Goal: Task Accomplishment & Management: Complete application form

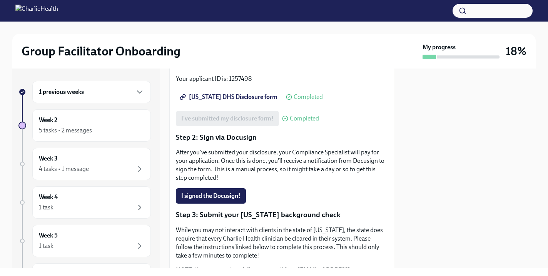
scroll to position [132, 0]
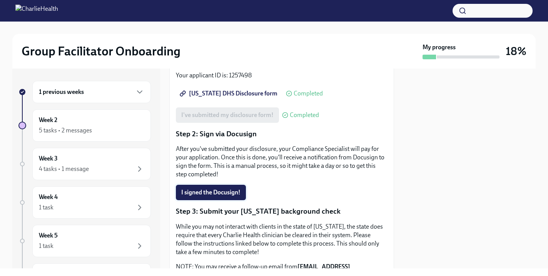
click at [229, 193] on span "I signed the Docusign!" at bounding box center [210, 193] width 59 height 8
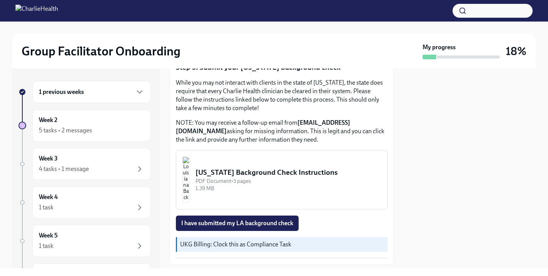
scroll to position [271, 0]
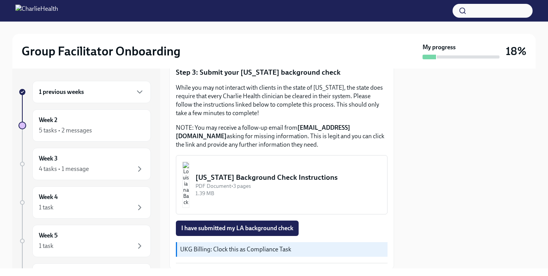
click at [276, 192] on div "1.39 MB" at bounding box center [289, 193] width 186 height 7
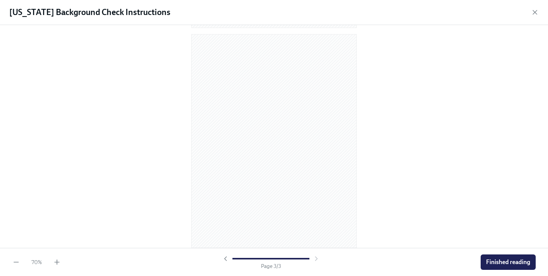
scroll to position [170, 0]
click at [56, 264] on icon "button" at bounding box center [57, 262] width 8 height 8
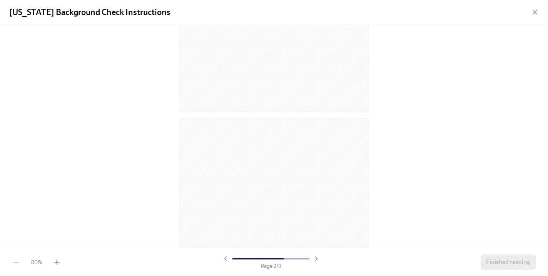
click at [56, 264] on icon "button" at bounding box center [57, 262] width 8 height 8
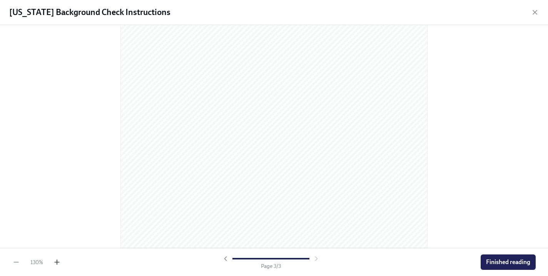
click at [56, 263] on icon "button" at bounding box center [57, 262] width 8 height 8
click at [500, 260] on span "Finished reading" at bounding box center [508, 262] width 44 height 8
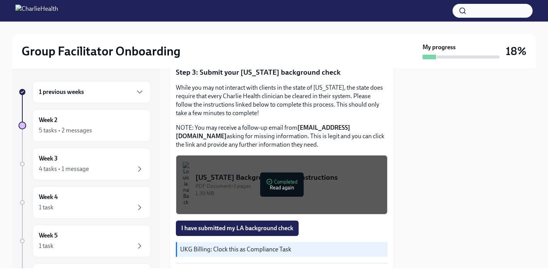
scroll to position [298, 0]
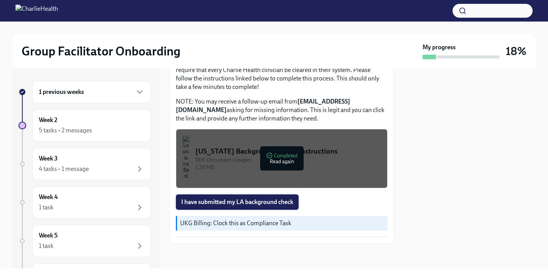
click at [290, 202] on span "I have submitted my LA background check" at bounding box center [237, 202] width 112 height 8
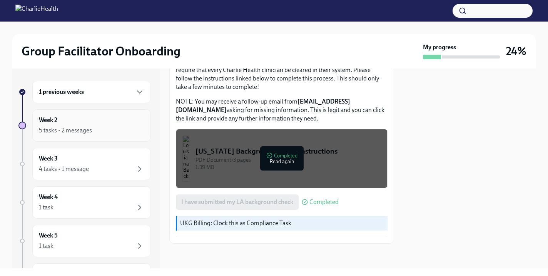
click at [71, 126] on div "5 tasks • 2 messages" at bounding box center [91, 130] width 105 height 9
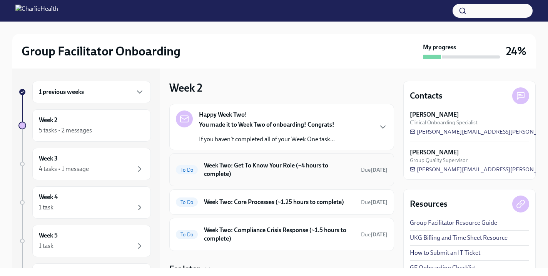
click at [301, 174] on h6 "Week Two: Get To Know Your Role (~4 hours to complete)" at bounding box center [279, 169] width 151 height 17
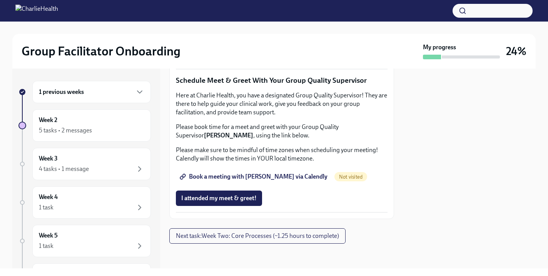
scroll to position [789, 0]
click at [110, 127] on div "5 tasks • 2 messages" at bounding box center [91, 130] width 105 height 9
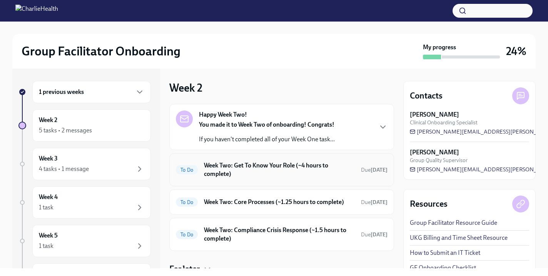
scroll to position [33, 0]
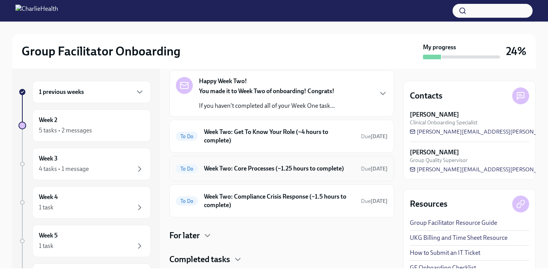
click at [280, 168] on h6 "Week Two: Core Processes (~1.25 hours to complete)" at bounding box center [279, 168] width 151 height 8
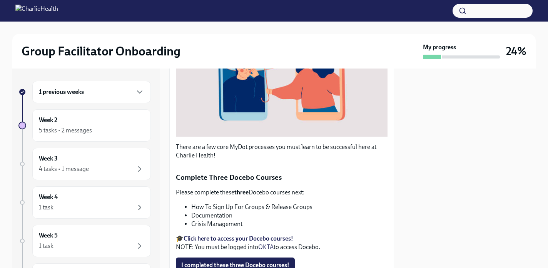
scroll to position [277, 0]
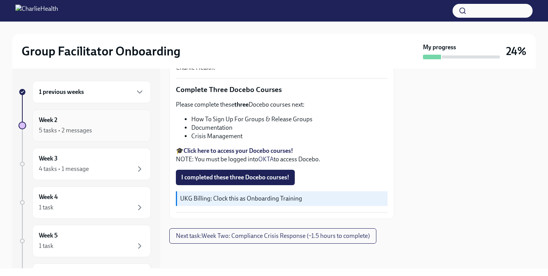
click at [128, 133] on div "5 tasks • 2 messages" at bounding box center [91, 130] width 105 height 9
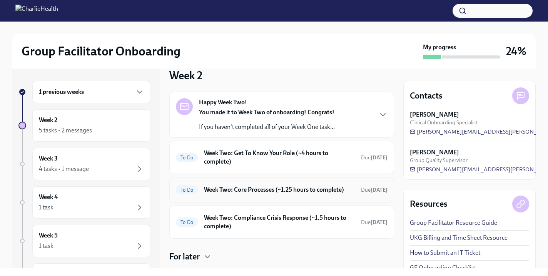
scroll to position [14, 0]
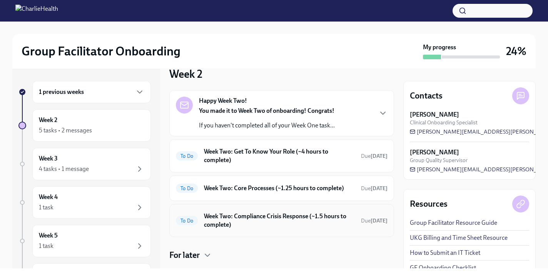
click at [253, 222] on h6 "Week Two: Compliance Crisis Response (~1.5 hours to complete)" at bounding box center [279, 220] width 151 height 17
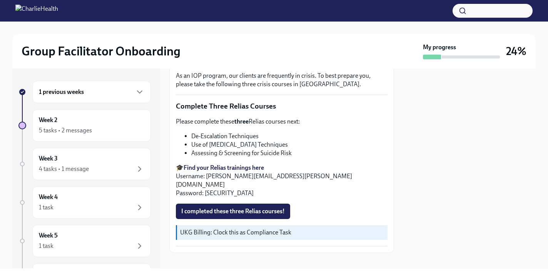
scroll to position [247, 0]
click at [104, 124] on div "Week 2 5 tasks • 2 messages" at bounding box center [91, 125] width 105 height 19
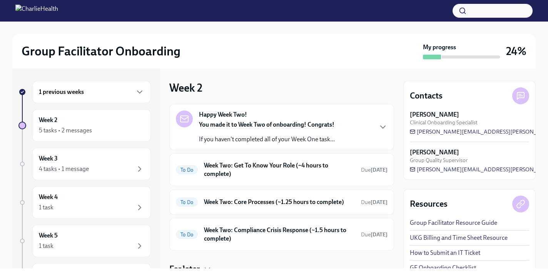
click at [278, 133] on div "You made it to Week Two of onboarding! Congrats! If you haven't completed all o…" at bounding box center [267, 131] width 136 height 23
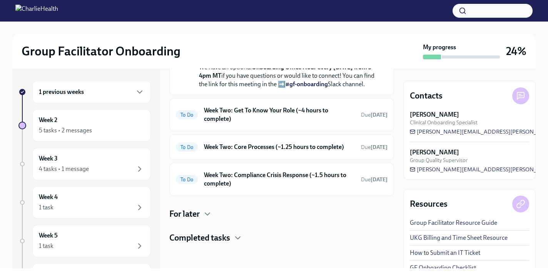
scroll to position [262, 0]
click at [280, 125] on div "To Do Week Two: Get To Know Your Role (~4 hours to complete) Due [DATE]" at bounding box center [282, 115] width 212 height 20
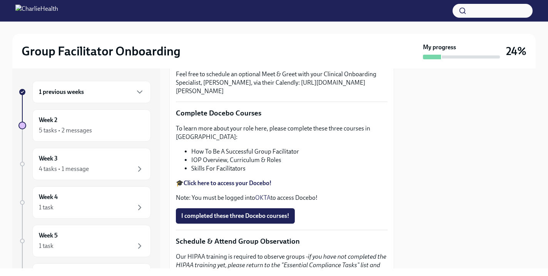
scroll to position [294, 0]
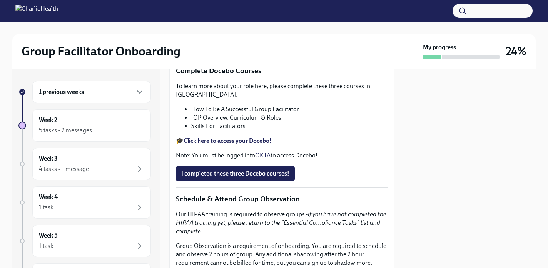
click at [97, 95] on div "1 previous weeks" at bounding box center [91, 91] width 105 height 9
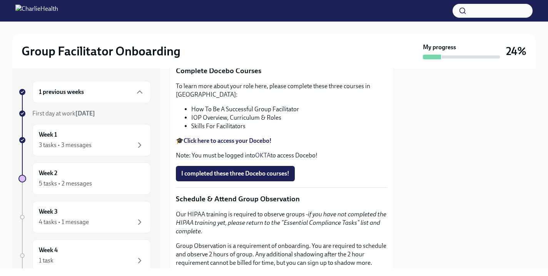
click at [116, 93] on div "1 previous weeks" at bounding box center [91, 91] width 105 height 9
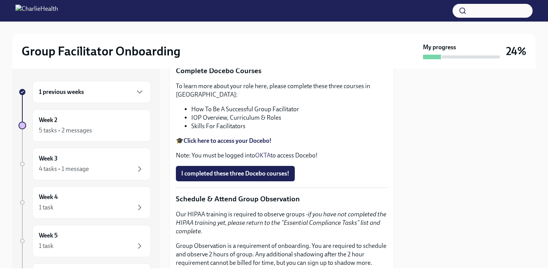
click at [116, 93] on div "1 previous weeks" at bounding box center [91, 91] width 105 height 9
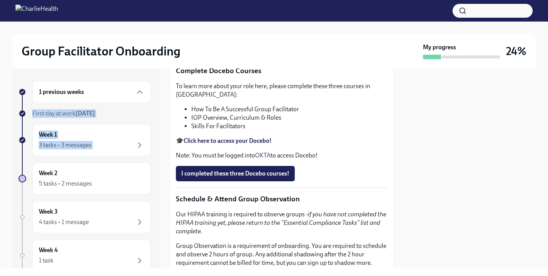
scroll to position [297, 0]
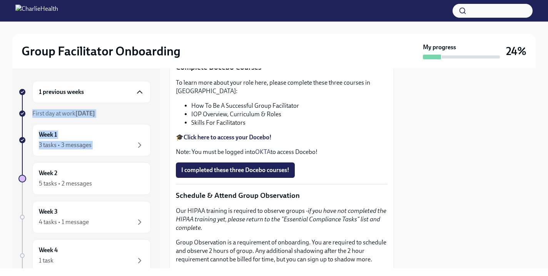
click at [142, 93] on icon "button" at bounding box center [139, 92] width 5 height 2
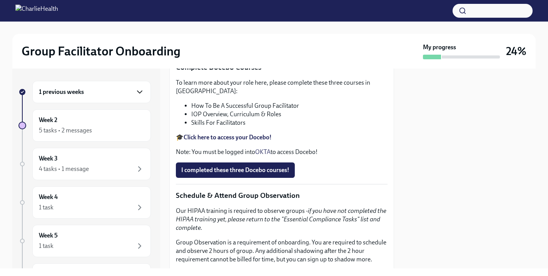
click at [136, 91] on icon "button" at bounding box center [139, 91] width 9 height 9
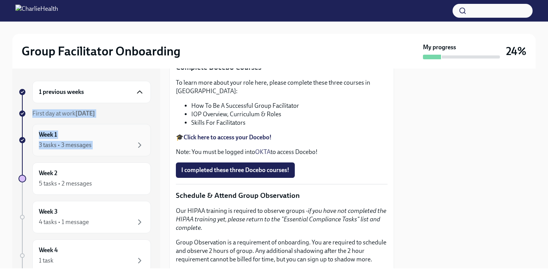
click at [125, 142] on div "3 tasks • 3 messages" at bounding box center [91, 145] width 105 height 9
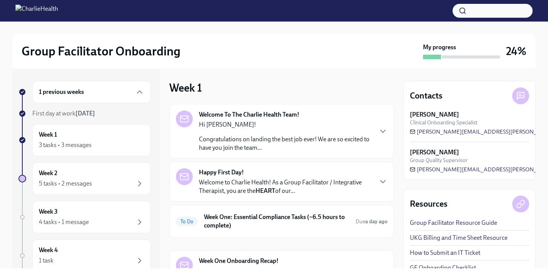
scroll to position [16, 0]
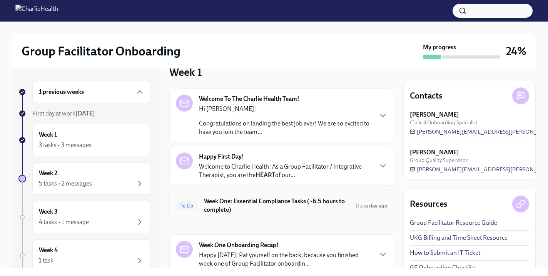
click at [277, 208] on h6 "Week One: Essential Compliance Tasks (~6.5 hours to complete)" at bounding box center [277, 205] width 146 height 17
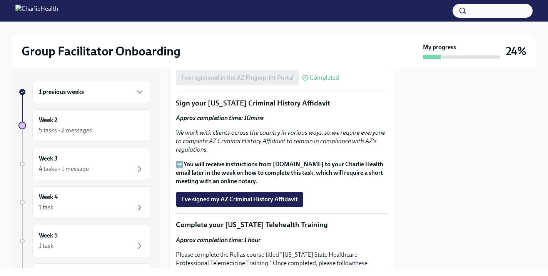
scroll to position [1011, 0]
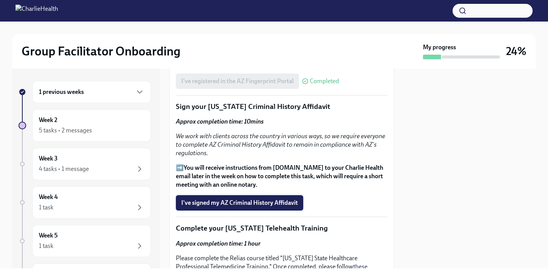
click at [272, 195] on button "I've signed my AZ Criminal History Affidavit" at bounding box center [239, 202] width 127 height 15
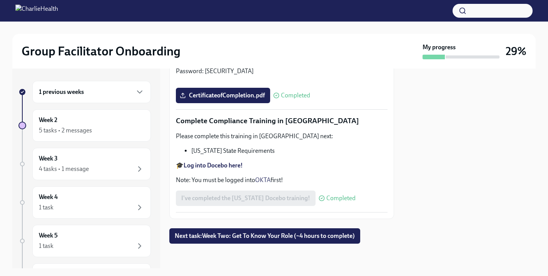
scroll to position [1737, 0]
click at [295, 238] on span "Next task : Week Two: Get To Know Your Role (~4 hours to complete)" at bounding box center [265, 236] width 180 height 8
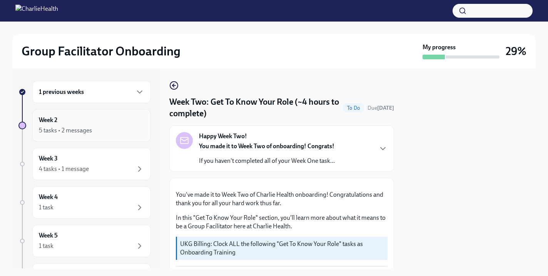
click at [105, 132] on div "5 tasks • 2 messages" at bounding box center [91, 130] width 105 height 9
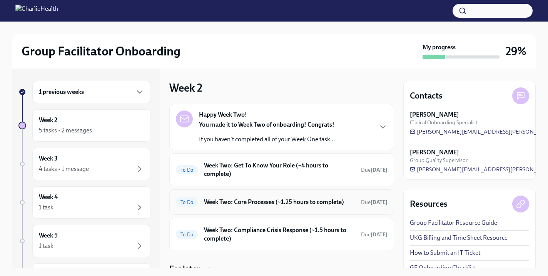
scroll to position [2, 0]
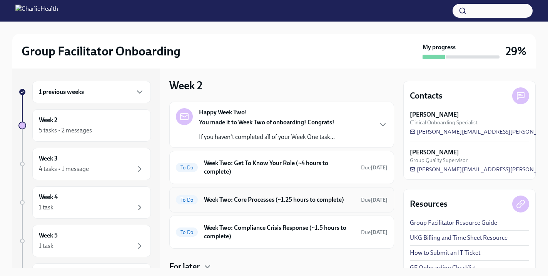
click at [336, 197] on h6 "Week Two: Core Processes (~1.25 hours to complete)" at bounding box center [279, 200] width 151 height 8
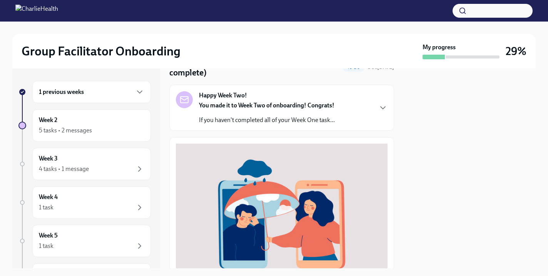
scroll to position [40, 0]
click at [293, 109] on strong "You made it to Week Two of onboarding! Congrats!" at bounding box center [267, 105] width 136 height 7
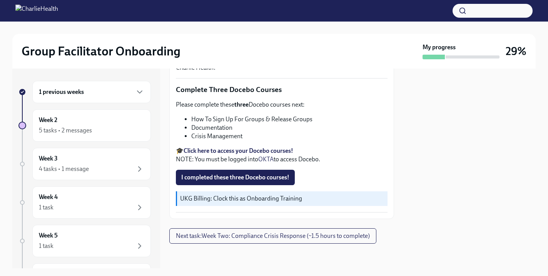
scroll to position [547, 0]
click at [118, 134] on div "5 tasks • 2 messages" at bounding box center [91, 130] width 105 height 9
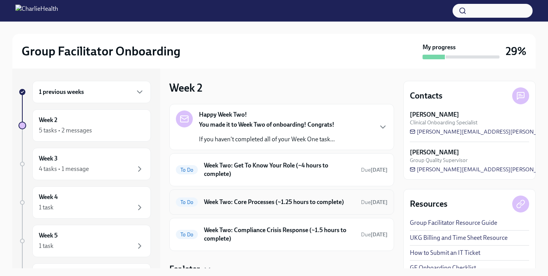
click at [293, 199] on h6 "Week Two: Core Processes (~1.25 hours to complete)" at bounding box center [279, 202] width 151 height 8
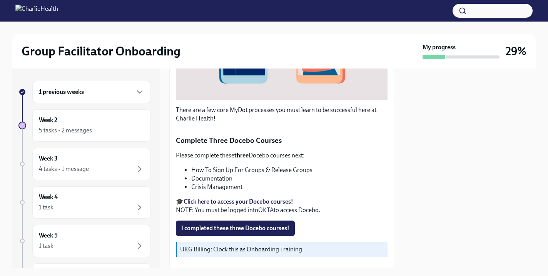
scroll to position [238, 0]
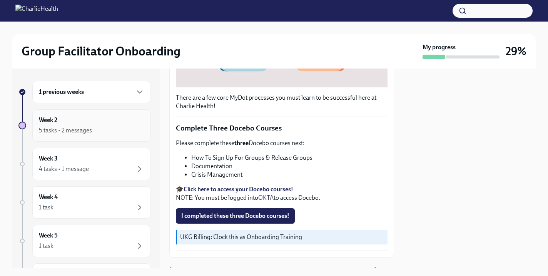
click at [115, 128] on div "5 tasks • 2 messages" at bounding box center [91, 130] width 105 height 9
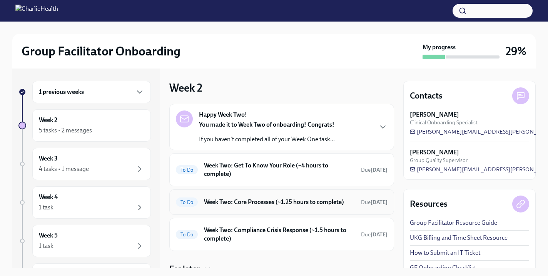
click at [288, 204] on h6 "Week Two: Core Processes (~1.25 hours to complete)" at bounding box center [279, 202] width 151 height 8
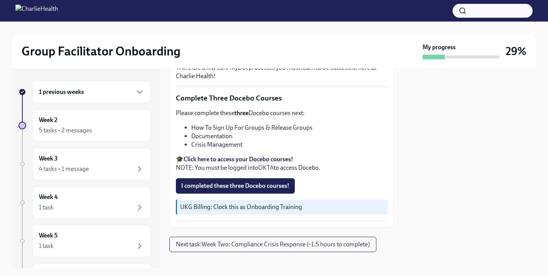
scroll to position [277, 0]
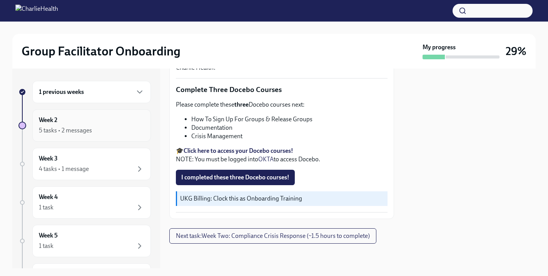
click at [105, 126] on div "5 tasks • 2 messages" at bounding box center [91, 130] width 105 height 9
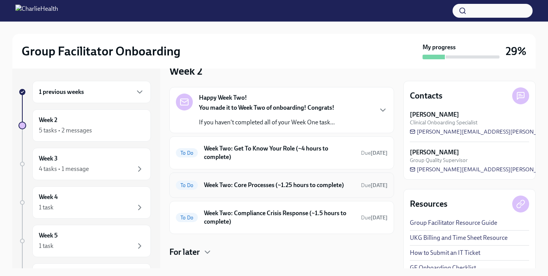
scroll to position [18, 0]
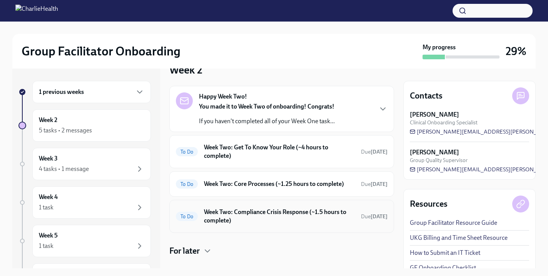
click at [296, 214] on h6 "Week Two: Compliance Crisis Response (~1.5 hours to complete)" at bounding box center [279, 216] width 151 height 17
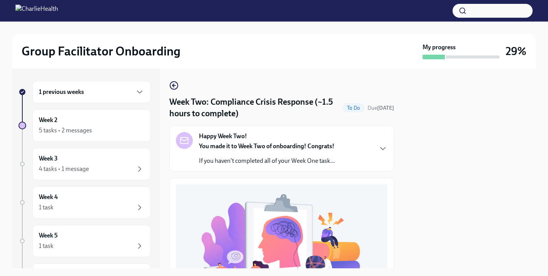
scroll to position [247, 0]
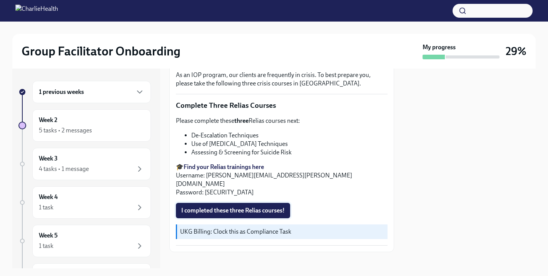
click at [225, 207] on span "I completed these three Relias courses!" at bounding box center [233, 211] width 104 height 8
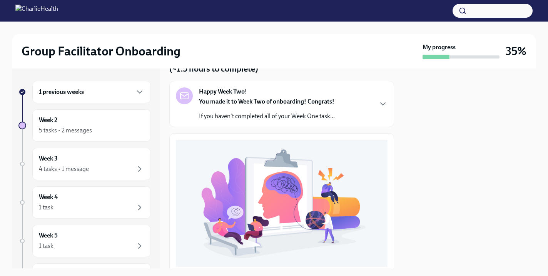
scroll to position [0, 0]
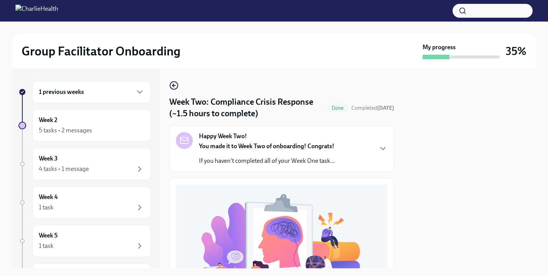
click at [280, 157] on p "If you haven't completed all of your Week One task..." at bounding box center [267, 161] width 136 height 8
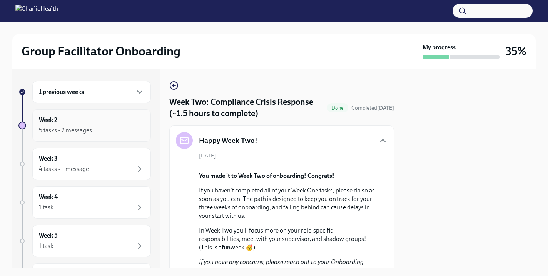
click at [89, 132] on div "5 tasks • 2 messages" at bounding box center [65, 130] width 53 height 8
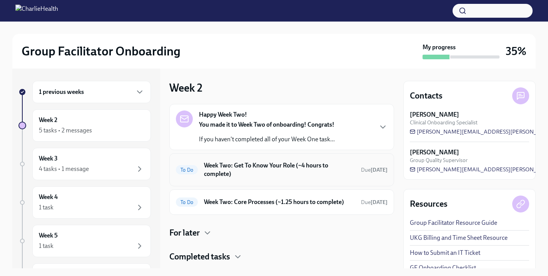
scroll to position [19, 0]
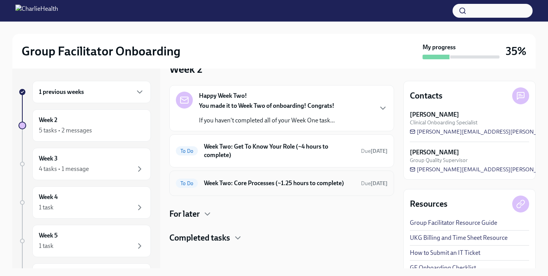
click at [330, 184] on h6 "Week Two: Core Processes (~1.25 hours to complete)" at bounding box center [279, 183] width 151 height 8
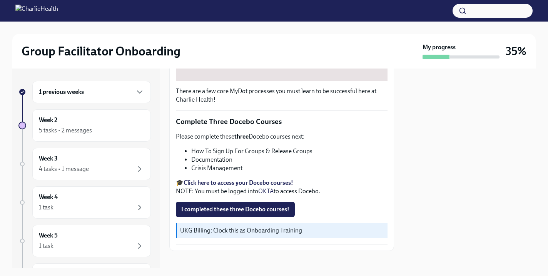
scroll to position [246, 0]
click at [117, 125] on div "Week 2 5 tasks • 2 messages" at bounding box center [91, 125] width 105 height 19
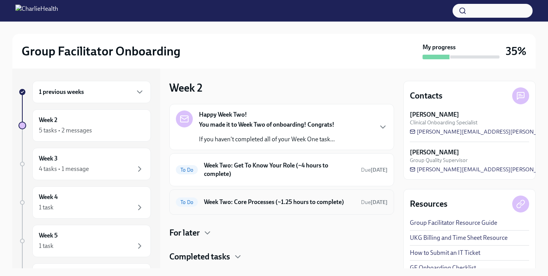
scroll to position [19, 0]
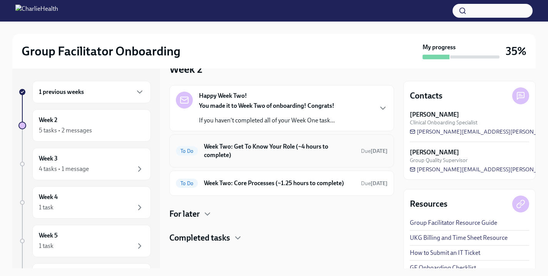
click at [298, 143] on h6 "Week Two: Get To Know Your Role (~4 hours to complete)" at bounding box center [279, 150] width 151 height 17
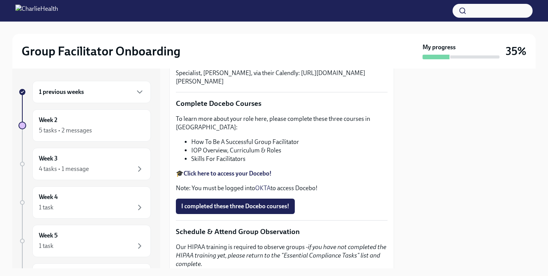
scroll to position [244, 0]
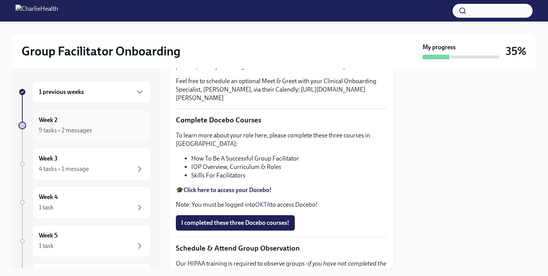
click at [127, 129] on div "5 tasks • 2 messages" at bounding box center [91, 130] width 105 height 9
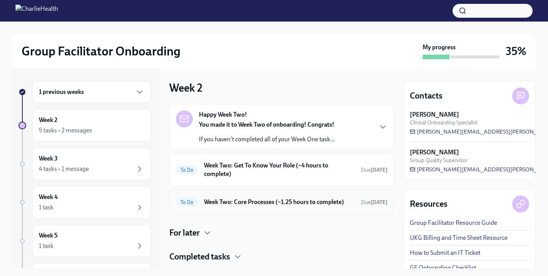
click at [249, 199] on h6 "Week Two: Core Processes (~1.25 hours to complete)" at bounding box center [279, 202] width 151 height 8
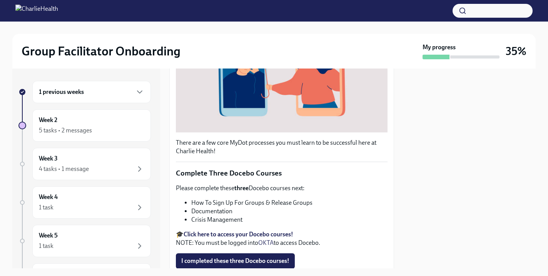
scroll to position [253, 0]
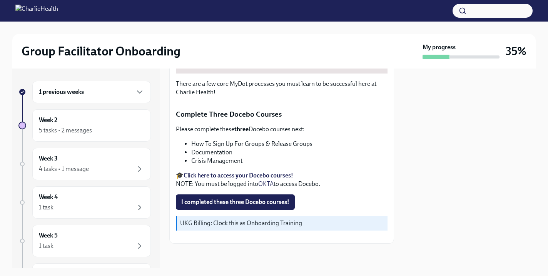
click at [101, 97] on div "1 previous weeks" at bounding box center [91, 92] width 119 height 22
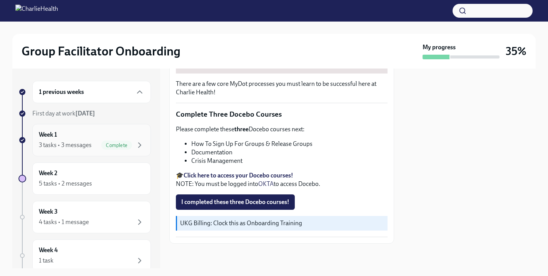
click at [97, 138] on div "Week 1 3 tasks • 3 messages Complete" at bounding box center [91, 140] width 105 height 19
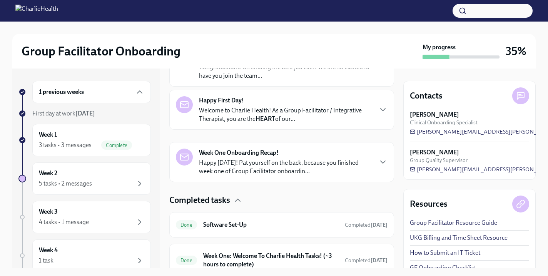
scroll to position [236, 0]
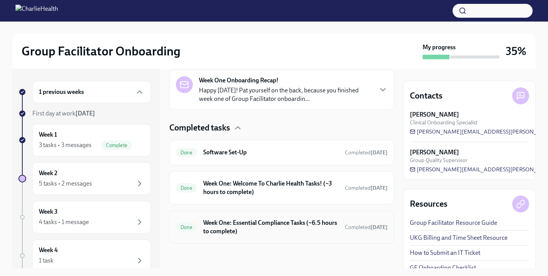
click at [278, 227] on h6 "Week One: Essential Compliance Tasks (~6.5 hours to complete)" at bounding box center [271, 227] width 136 height 17
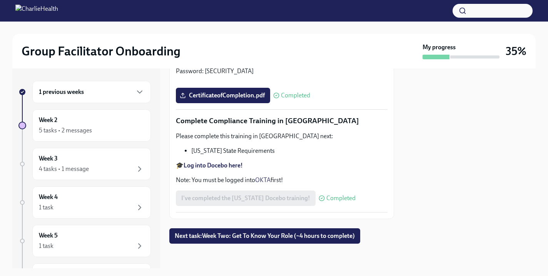
scroll to position [1737, 0]
click at [86, 136] on div "Week 2 5 tasks • 2 messages" at bounding box center [91, 125] width 119 height 32
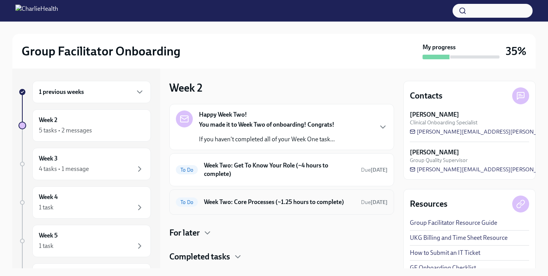
click at [288, 198] on h6 "Week Two: Core Processes (~1.25 hours to complete)" at bounding box center [279, 202] width 151 height 8
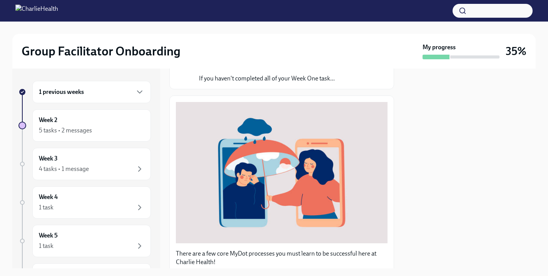
scroll to position [253, 0]
